Goal: Check status: Check status

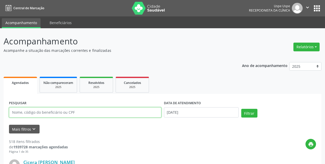
click at [85, 113] on input "text" at bounding box center [85, 113] width 153 height 10
click at [56, 114] on input "text" at bounding box center [85, 113] width 153 height 10
click at [242, 109] on button "Filtrar" at bounding box center [250, 113] width 16 height 9
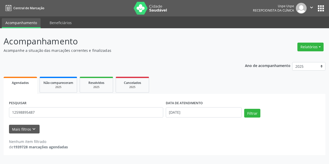
click at [49, 148] on strong "1939728 marcações agendadas" at bounding box center [40, 147] width 55 height 5
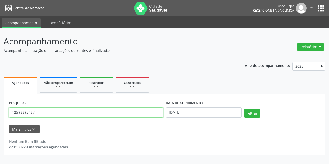
click at [41, 110] on input "12598895487" at bounding box center [86, 113] width 154 height 10
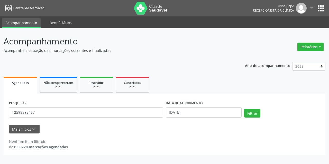
click at [227, 58] on div "Acompanhamento Acompanhe a situação das marcações correntes e finalizadas Relat…" at bounding box center [165, 95] width 322 height 120
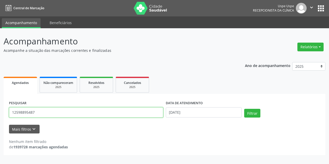
drag, startPoint x: 52, startPoint y: 111, endPoint x: 0, endPoint y: 111, distance: 52.0
click at [0, 111] on div "Acompanhamento Acompanhe a situação das marcações correntes e finalizadas Relat…" at bounding box center [164, 96] width 329 height 136
type input "[PERSON_NAME]"
click at [244, 109] on button "Filtrar" at bounding box center [252, 113] width 16 height 9
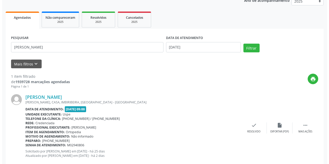
scroll to position [77, 0]
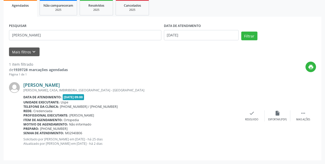
click at [45, 82] on link "[PERSON_NAME]" at bounding box center [41, 85] width 37 height 6
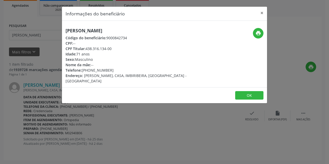
drag, startPoint x: 86, startPoint y: 48, endPoint x: 112, endPoint y: 48, distance: 25.7
click at [112, 48] on div "CPF Titular: 438.316.134-00" at bounding box center [131, 48] width 130 height 5
copy div "438.316.134-00"
